Goal: Complete application form

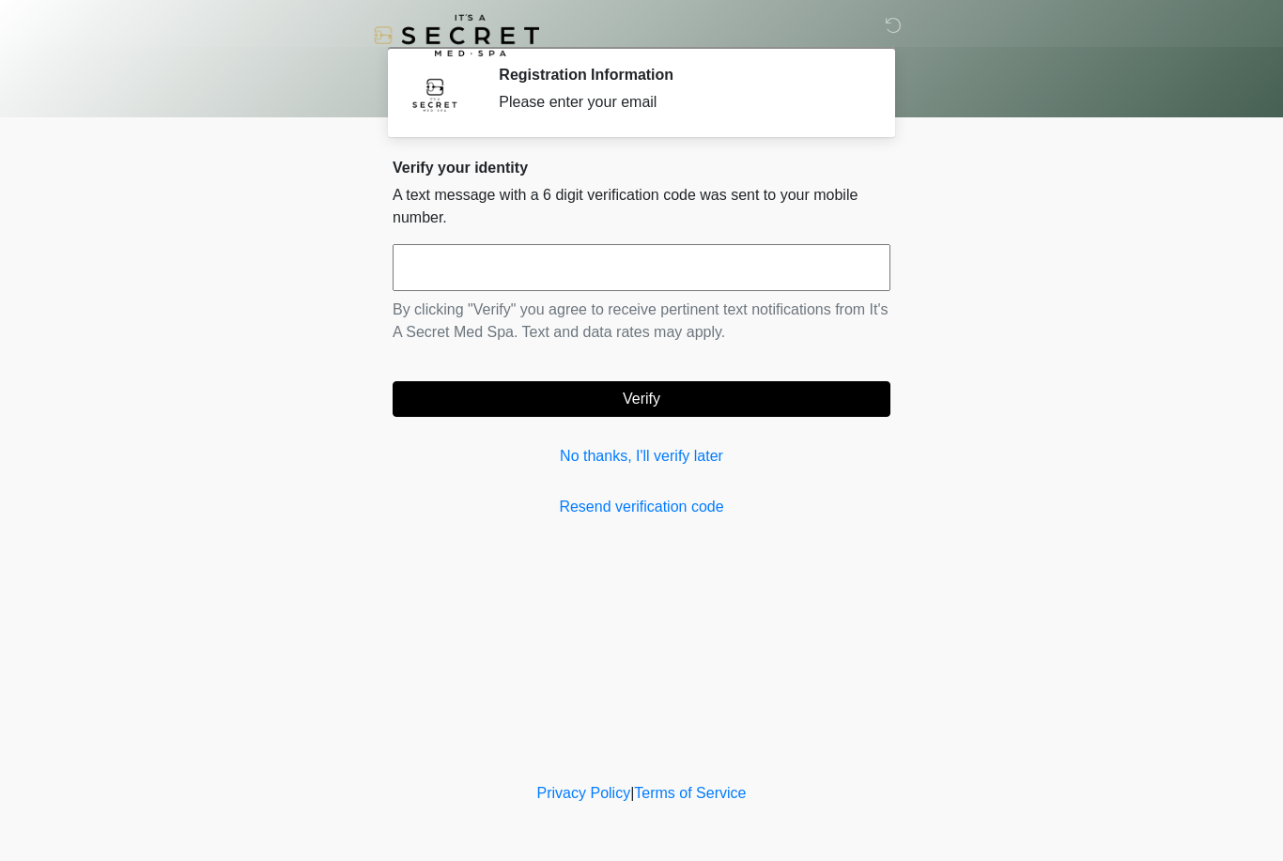
click at [502, 266] on input "text" at bounding box center [642, 267] width 498 height 47
type input "******"
click at [452, 407] on button "Verify" at bounding box center [642, 399] width 498 height 36
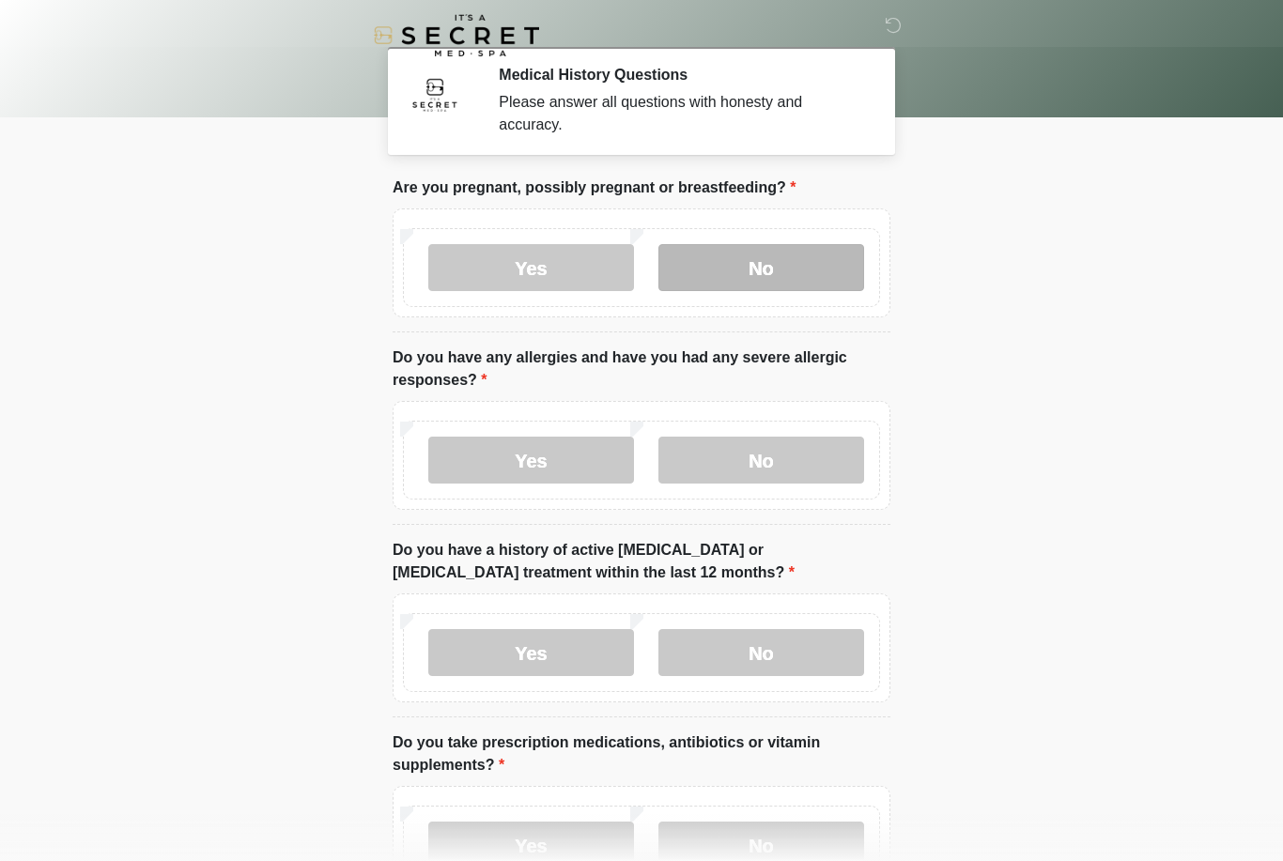
click at [734, 289] on label "No" at bounding box center [761, 267] width 206 height 47
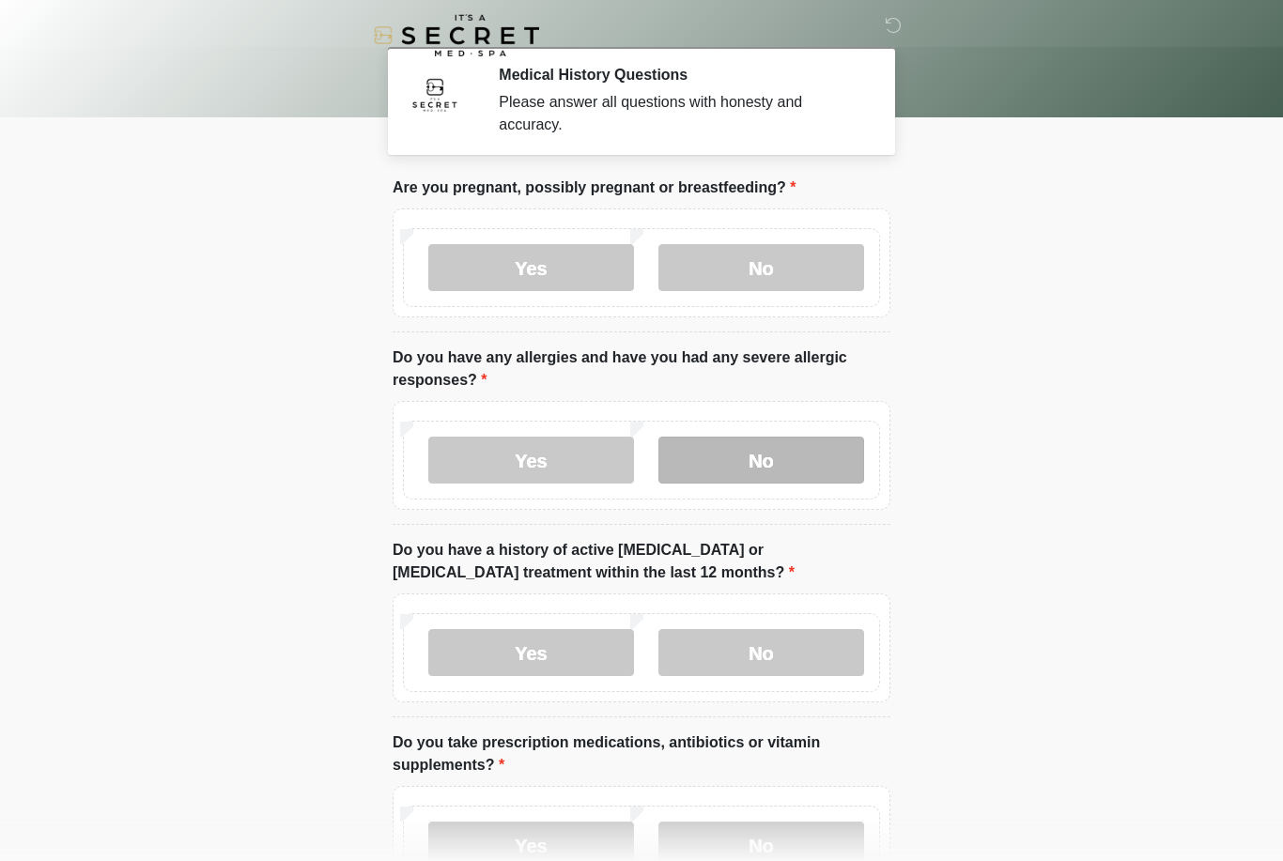
click at [713, 454] on label "No" at bounding box center [761, 460] width 206 height 47
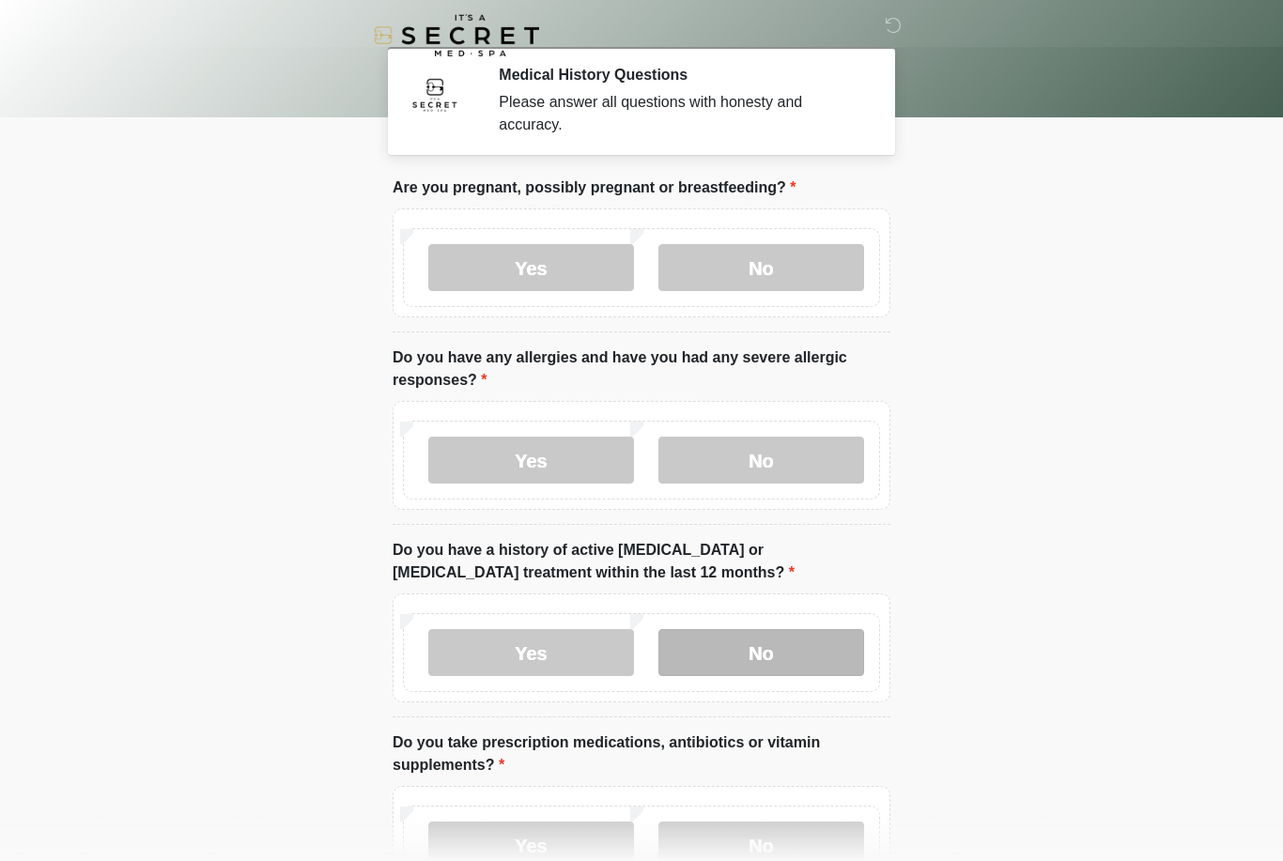
click at [694, 661] on label "No" at bounding box center [761, 652] width 206 height 47
drag, startPoint x: 1233, startPoint y: 423, endPoint x: 1229, endPoint y: 333, distance: 89.4
click at [1229, 334] on body "‎ ‎ Medical History Questions Please answer all questions with honesty and accu…" at bounding box center [641, 430] width 1283 height 861
click at [535, 838] on label "Yes" at bounding box center [531, 845] width 206 height 47
click at [1275, 835] on body "‎ ‎ Medical History Questions Please answer all questions with honesty and accu…" at bounding box center [641, 430] width 1283 height 861
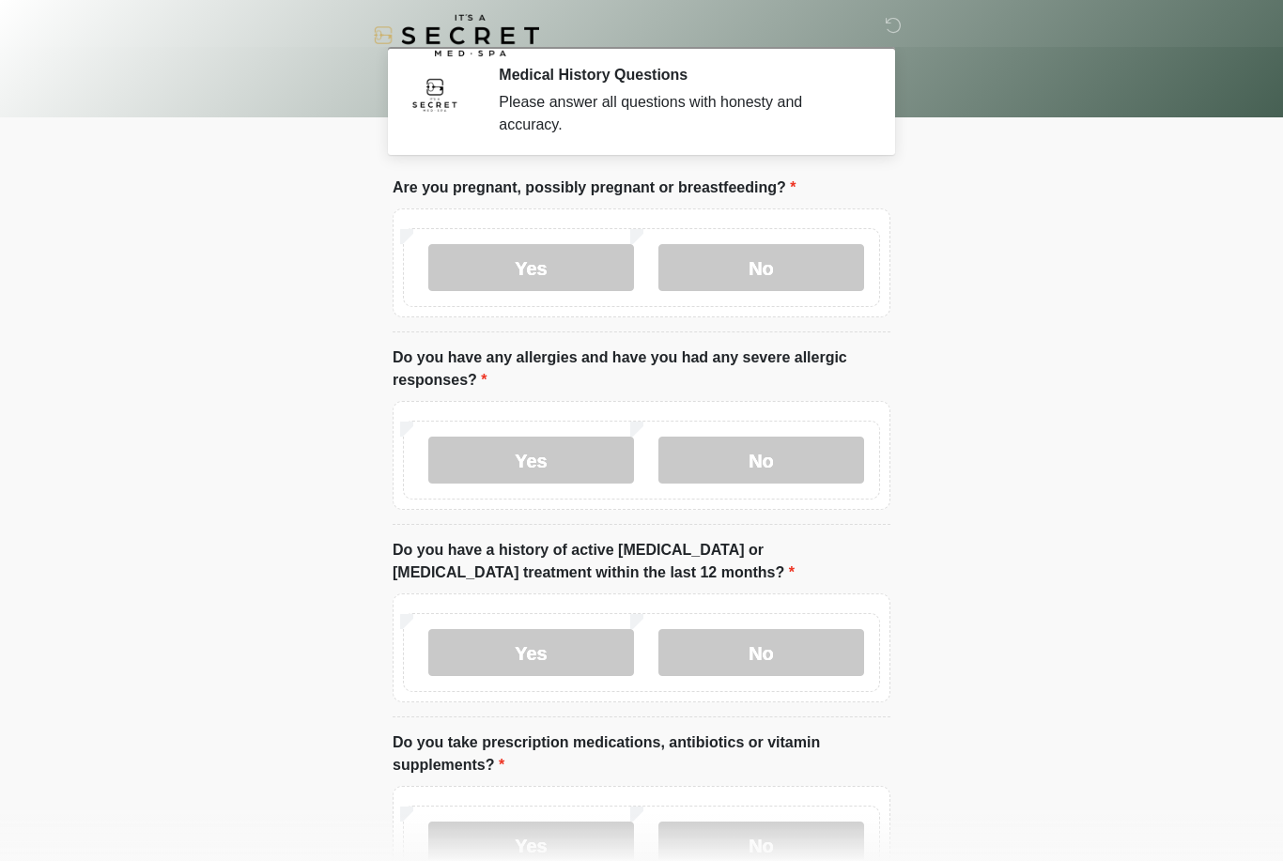
click at [1275, 835] on body "‎ ‎ Medical History Questions Please answer all questions with honesty and accu…" at bounding box center [641, 430] width 1283 height 861
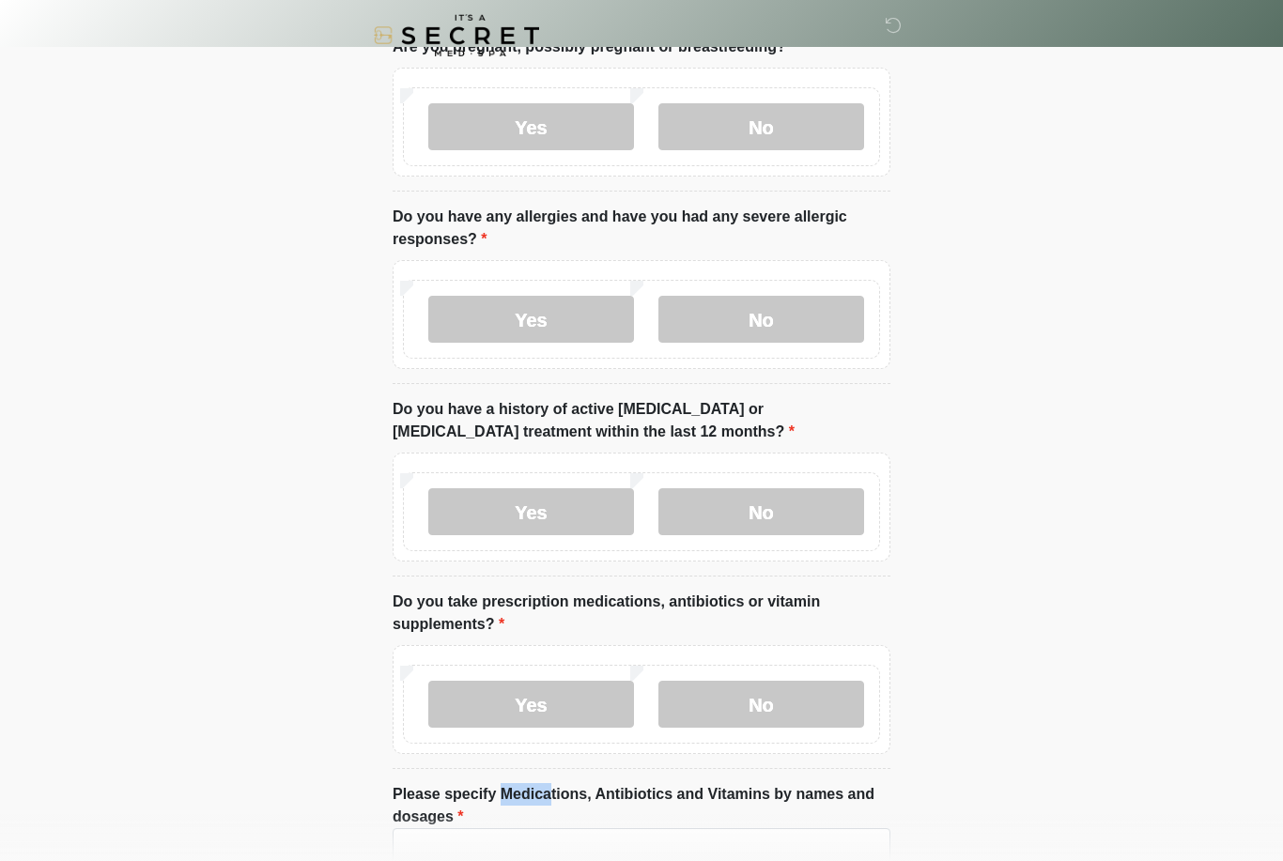
drag, startPoint x: 1128, startPoint y: 781, endPoint x: 1095, endPoint y: 597, distance: 187.0
click at [1095, 593] on body "‎ ‎ Medical History Questions Please answer all questions with honesty and accu…" at bounding box center [641, 289] width 1283 height 861
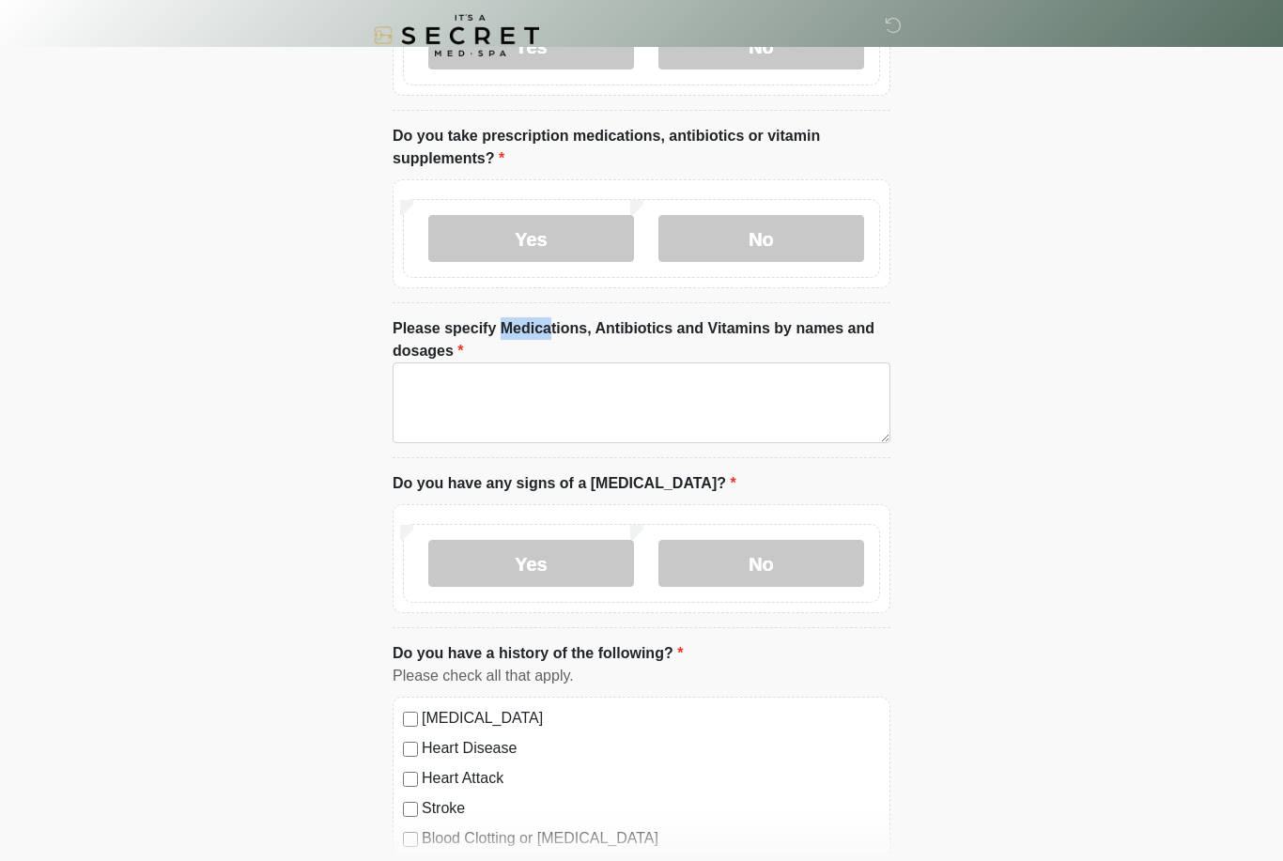
scroll to position [650, 0]
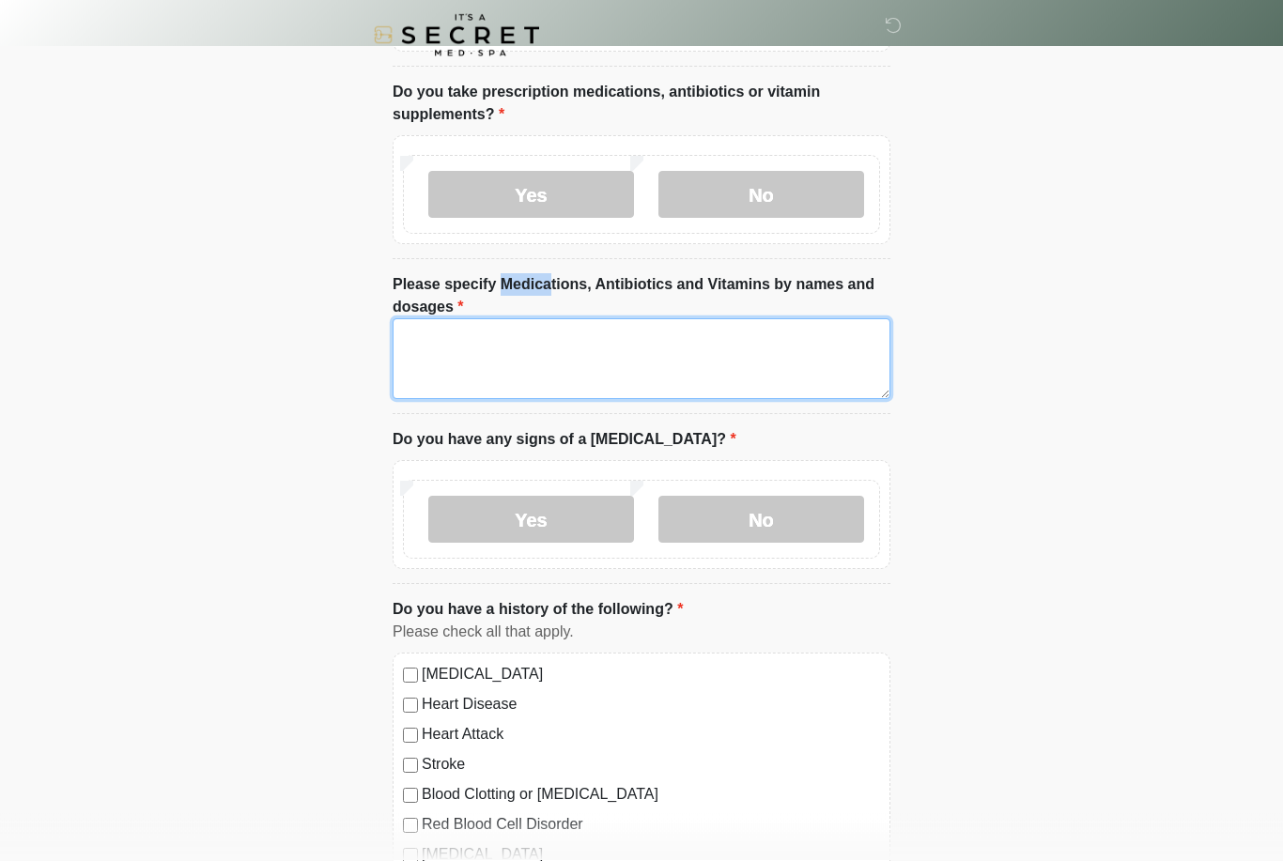
click at [487, 339] on textarea "Please specify Medications, Antibiotics and Vitamins by names and dosages" at bounding box center [642, 359] width 498 height 81
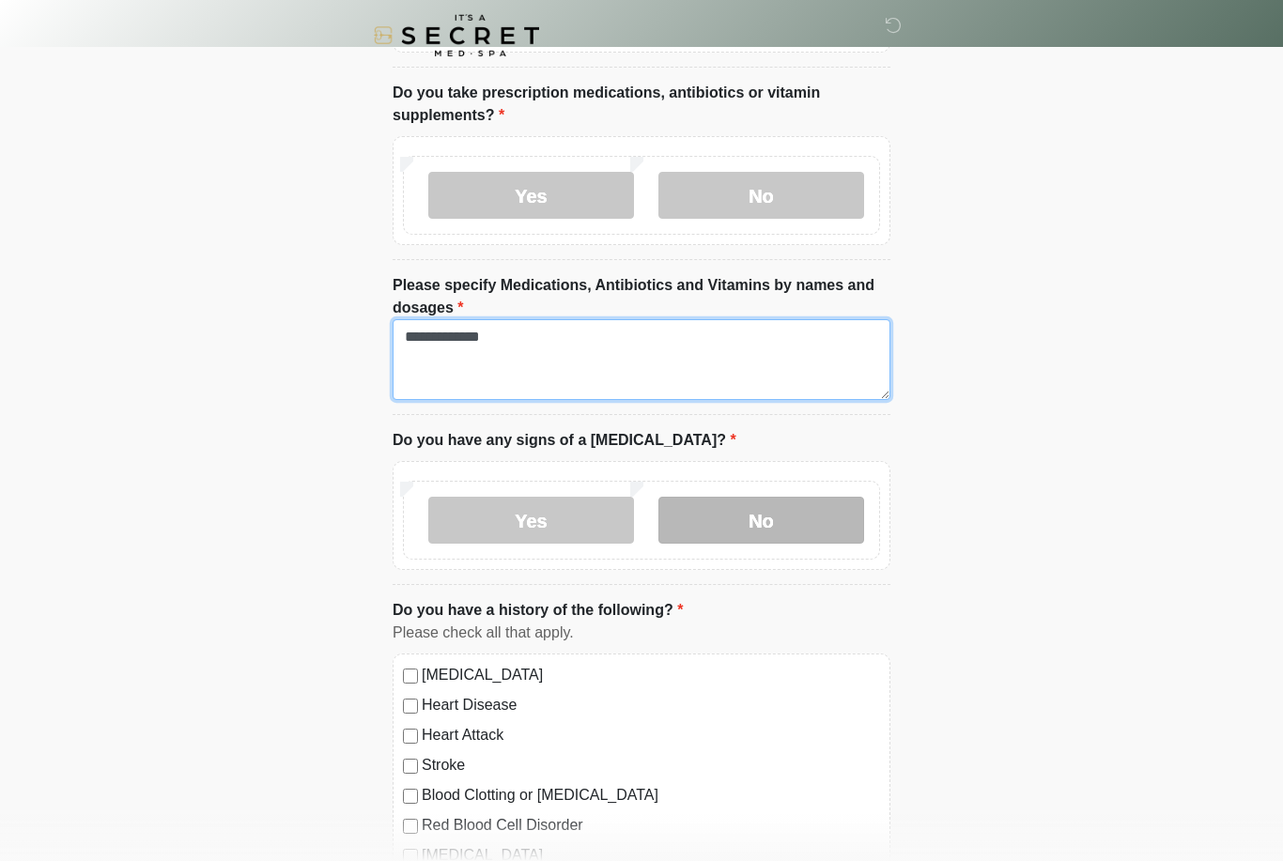
type textarea "**********"
click at [687, 532] on label "No" at bounding box center [761, 520] width 206 height 47
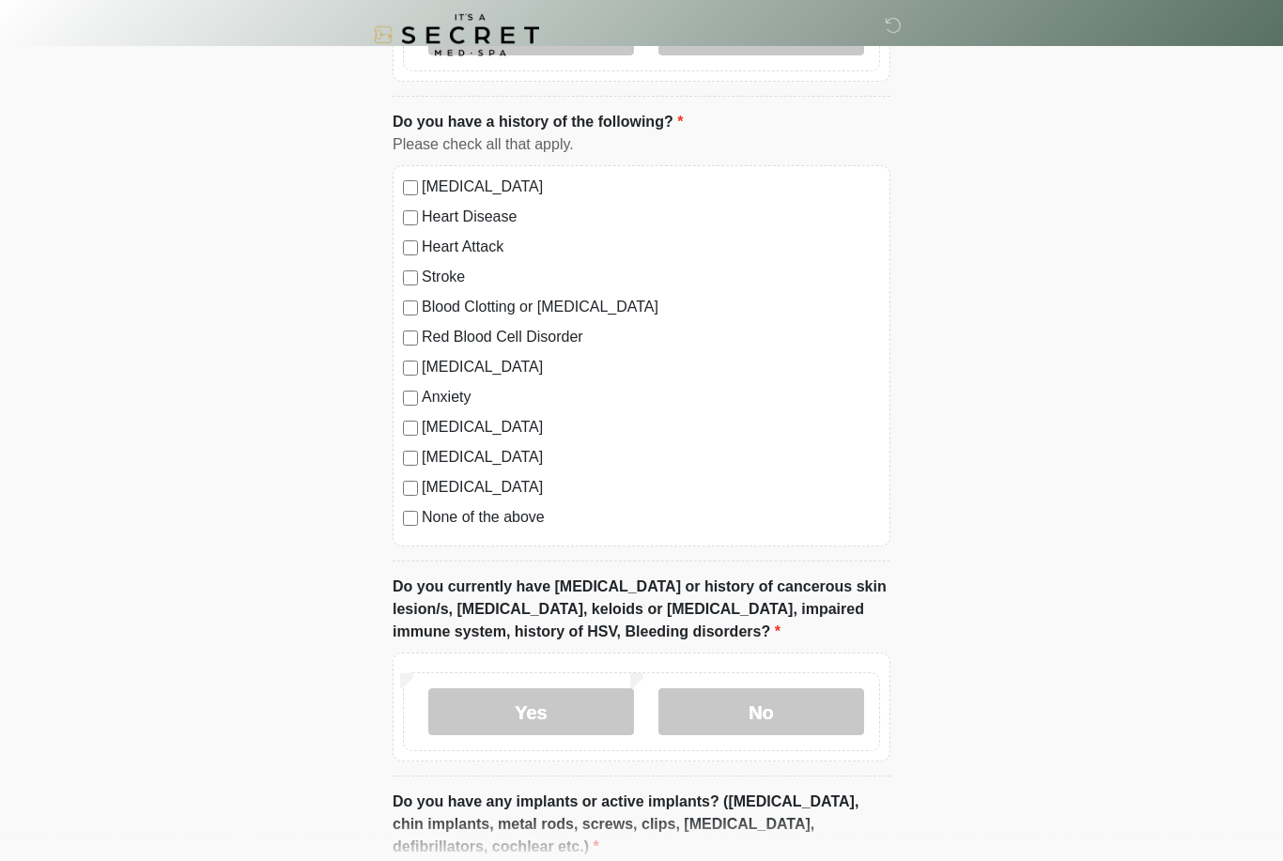
scroll to position [1139, 0]
click at [774, 732] on div "Yes No" at bounding box center [641, 711] width 477 height 79
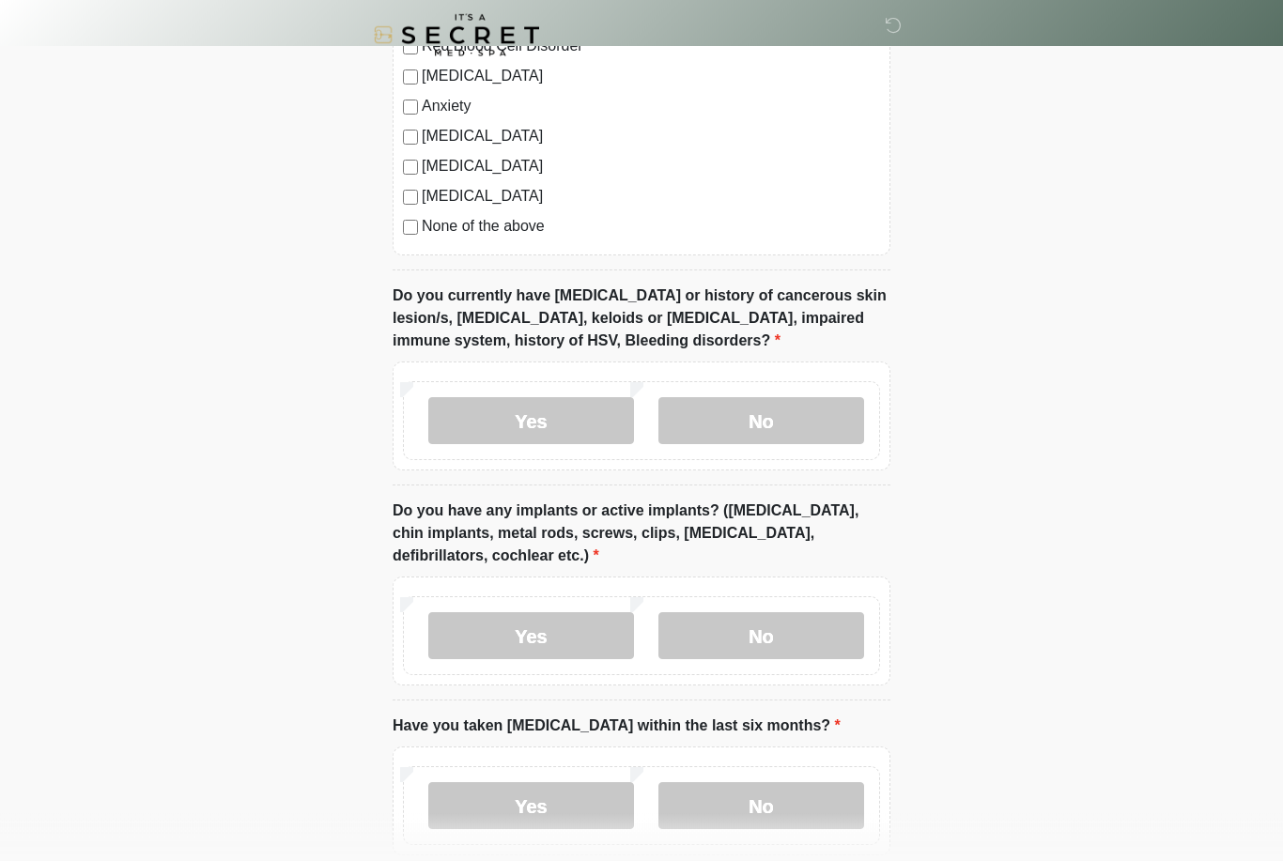
scroll to position [1526, 0]
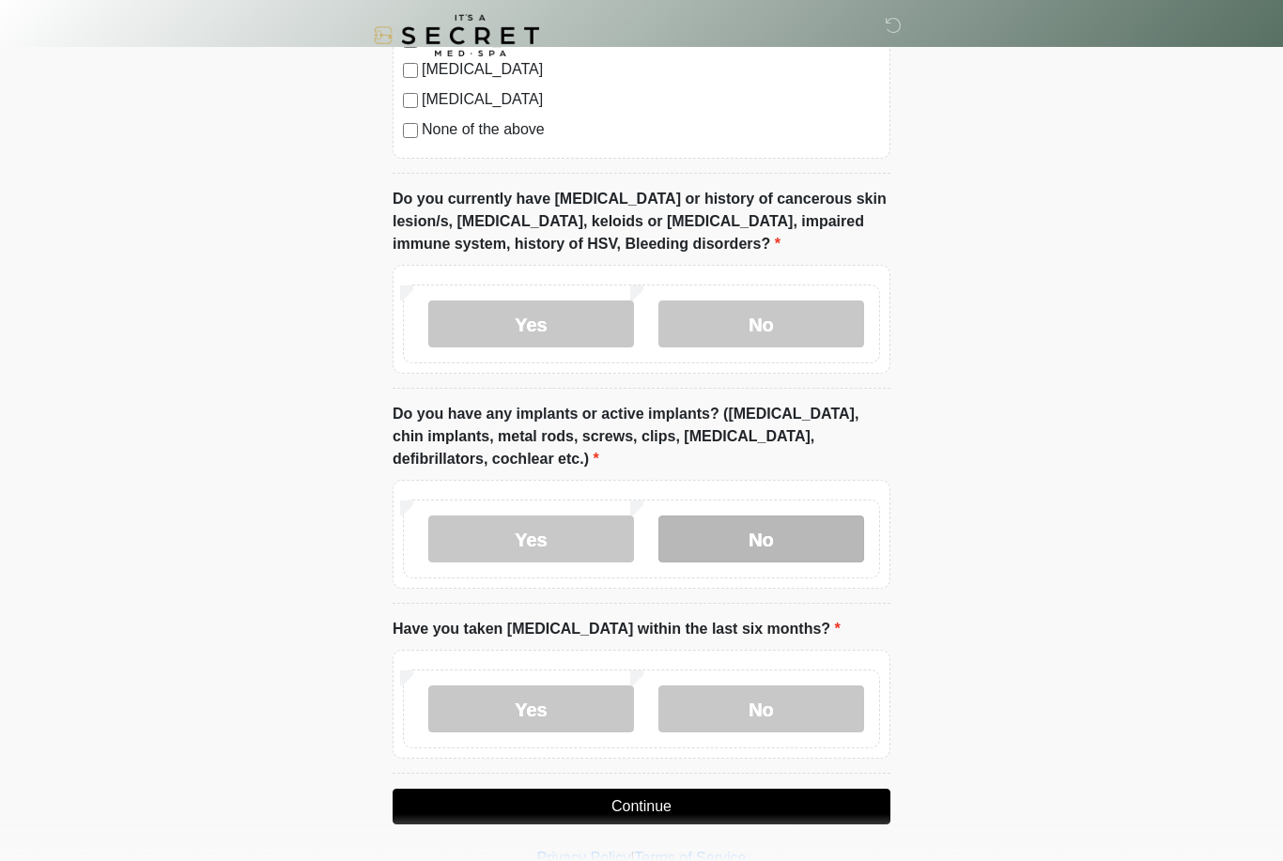
click at [689, 545] on label "No" at bounding box center [761, 539] width 206 height 47
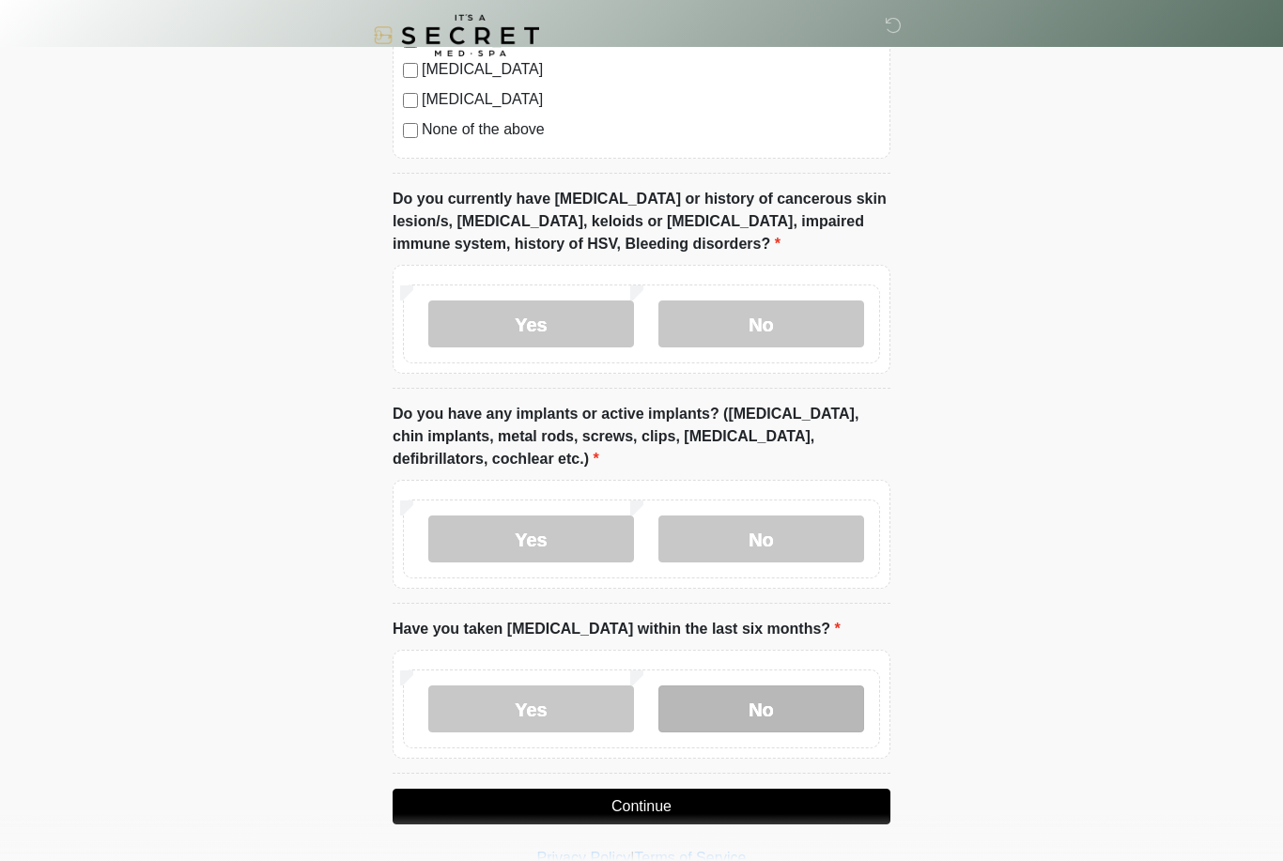
click at [688, 708] on label "No" at bounding box center [761, 709] width 206 height 47
click at [695, 791] on button "Continue" at bounding box center [642, 807] width 498 height 36
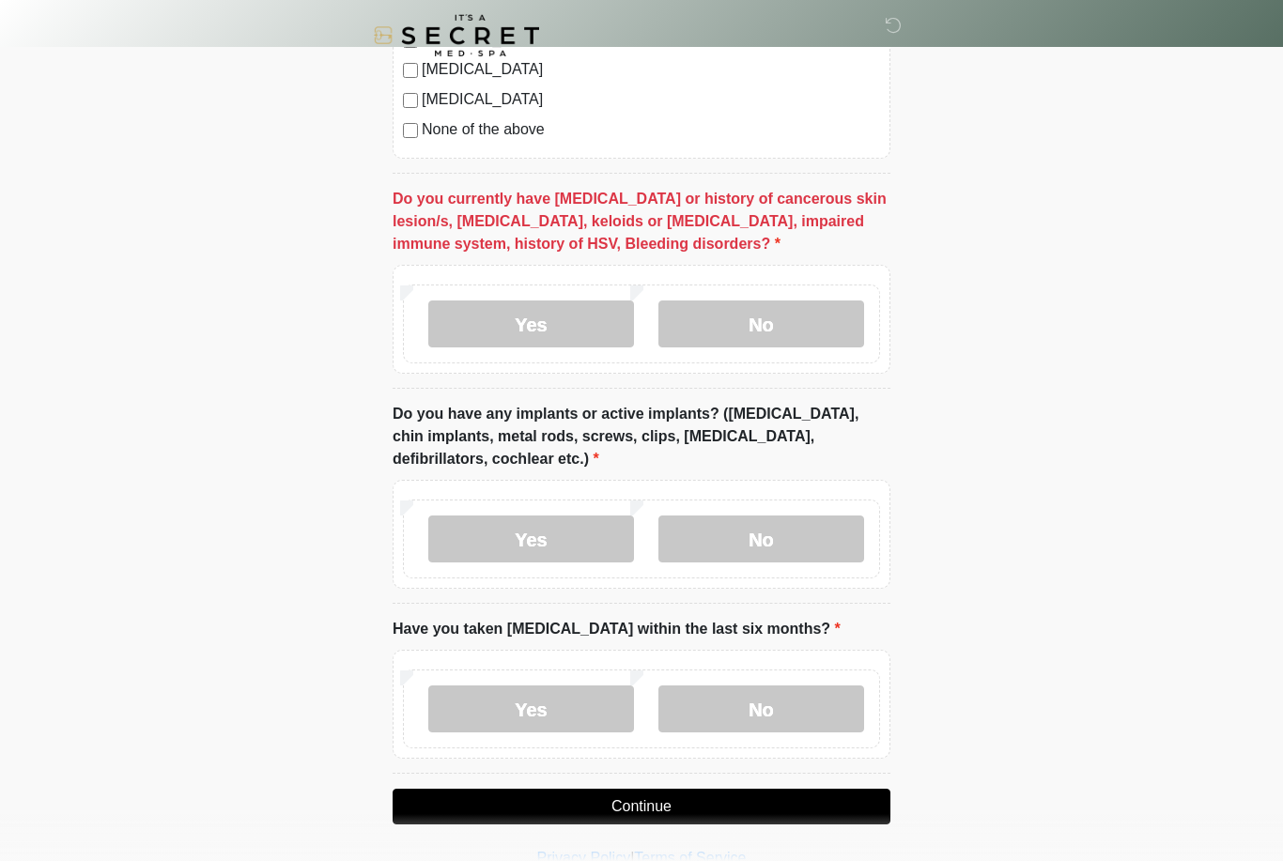
drag, startPoint x: 648, startPoint y: 811, endPoint x: 648, endPoint y: 702, distance: 109.0
click at [648, 811] on button "Continue" at bounding box center [642, 807] width 498 height 36
click at [713, 356] on div "Yes No" at bounding box center [641, 324] width 477 height 79
click at [710, 330] on label "No" at bounding box center [761, 324] width 206 height 47
click at [529, 811] on button "Continue" at bounding box center [642, 807] width 498 height 36
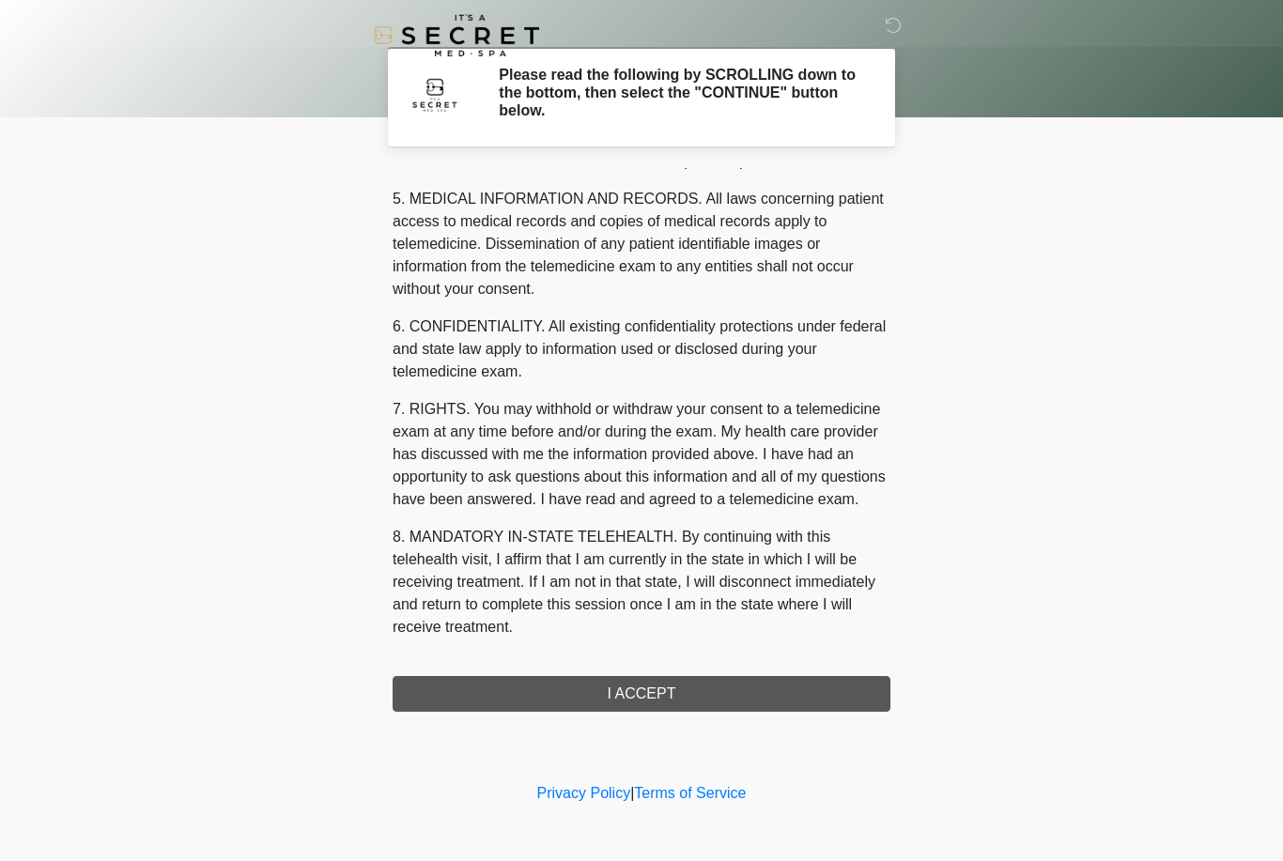
scroll to position [604, 0]
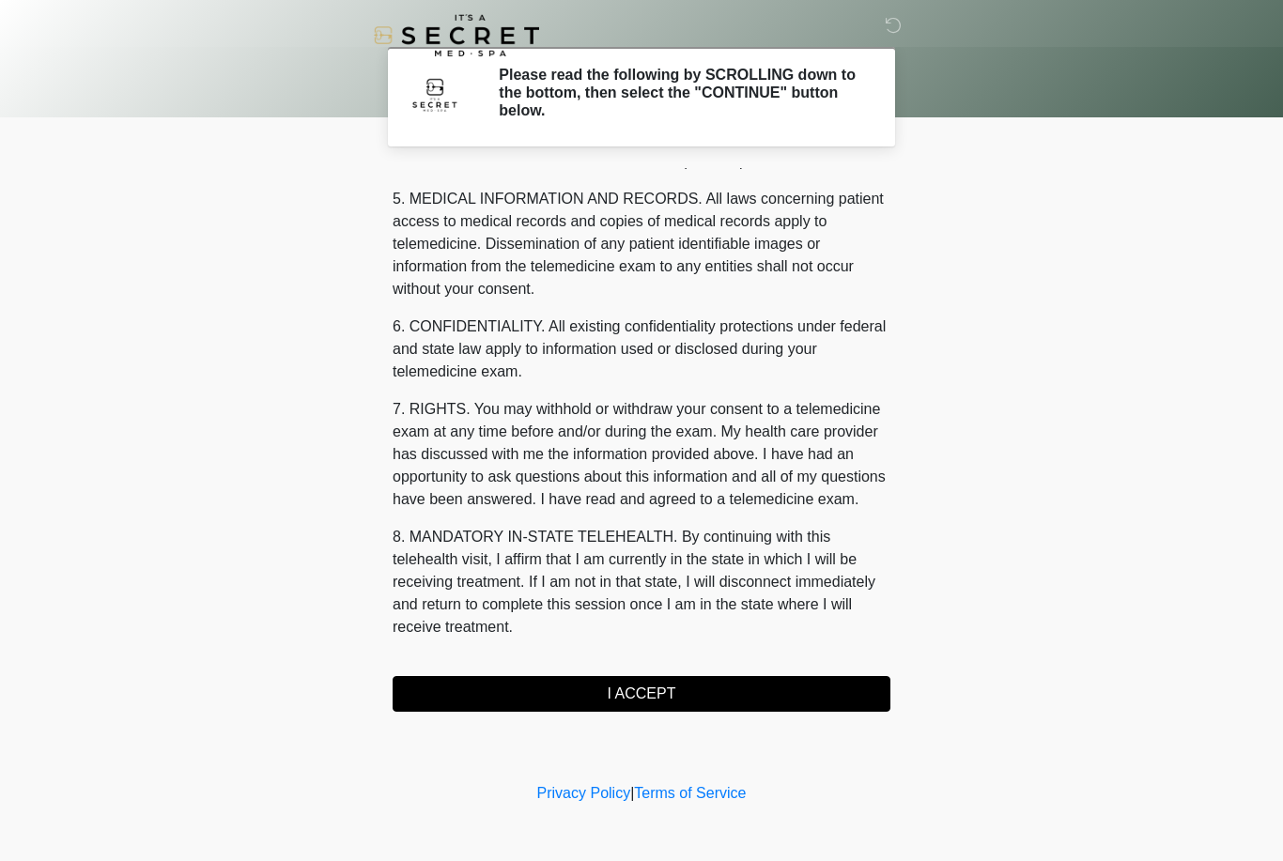
click at [603, 703] on button "I ACCEPT" at bounding box center [642, 694] width 498 height 36
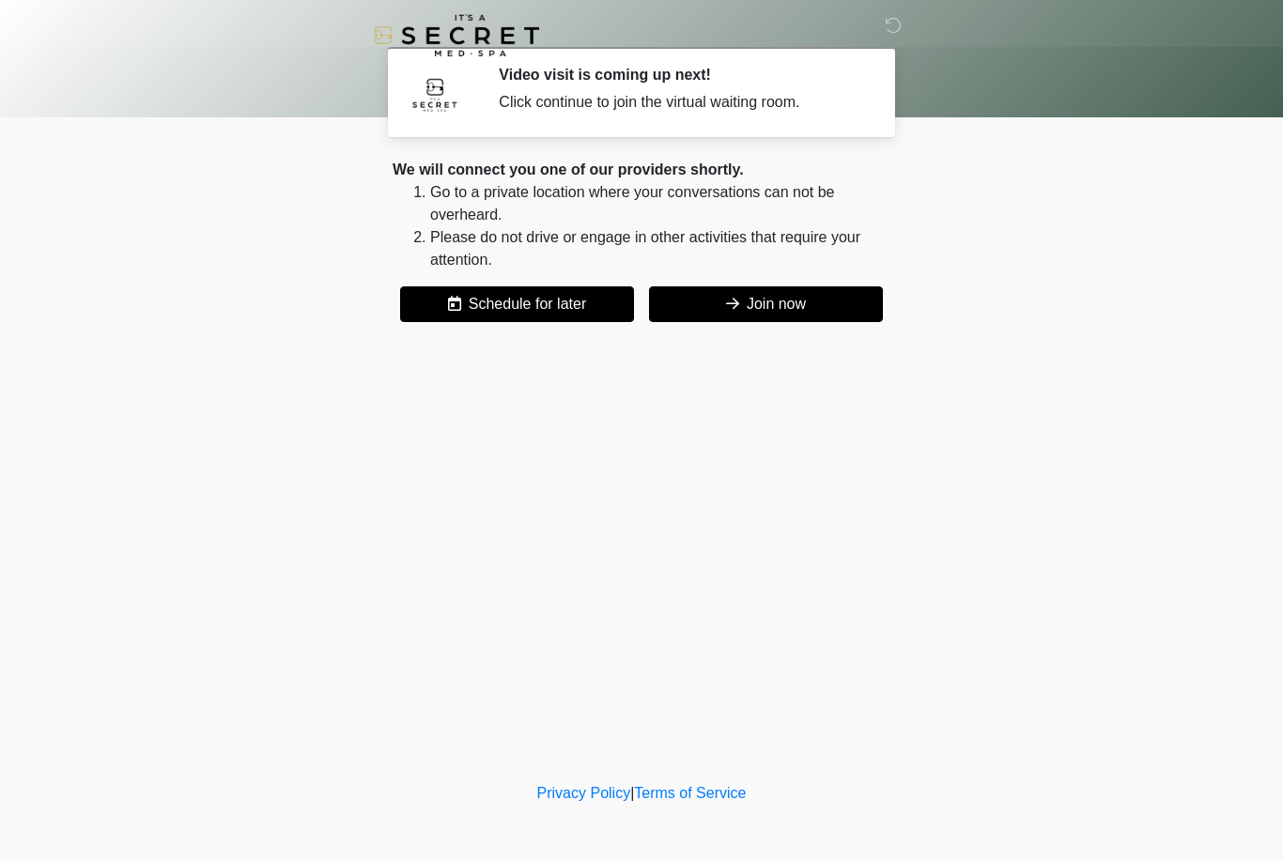
click at [779, 303] on button "Join now" at bounding box center [766, 304] width 234 height 36
